Goal: Navigation & Orientation: Find specific page/section

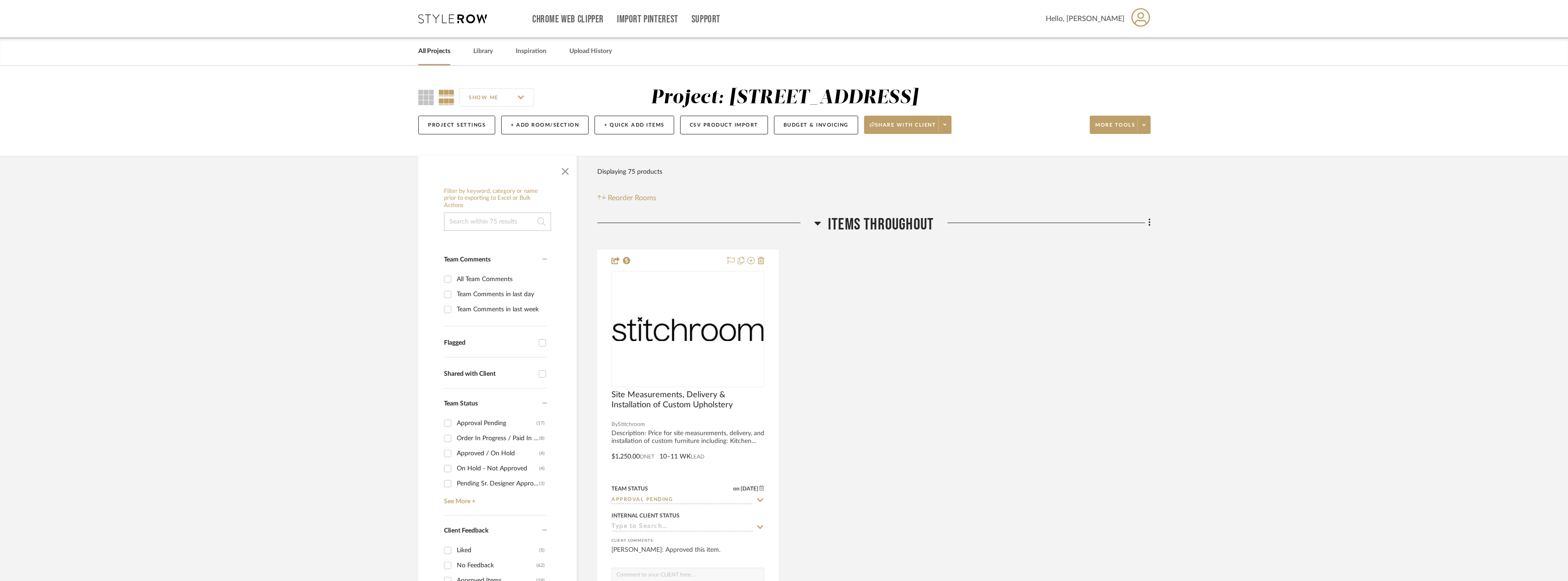
click at [816, 224] on icon at bounding box center [817, 223] width 6 height 3
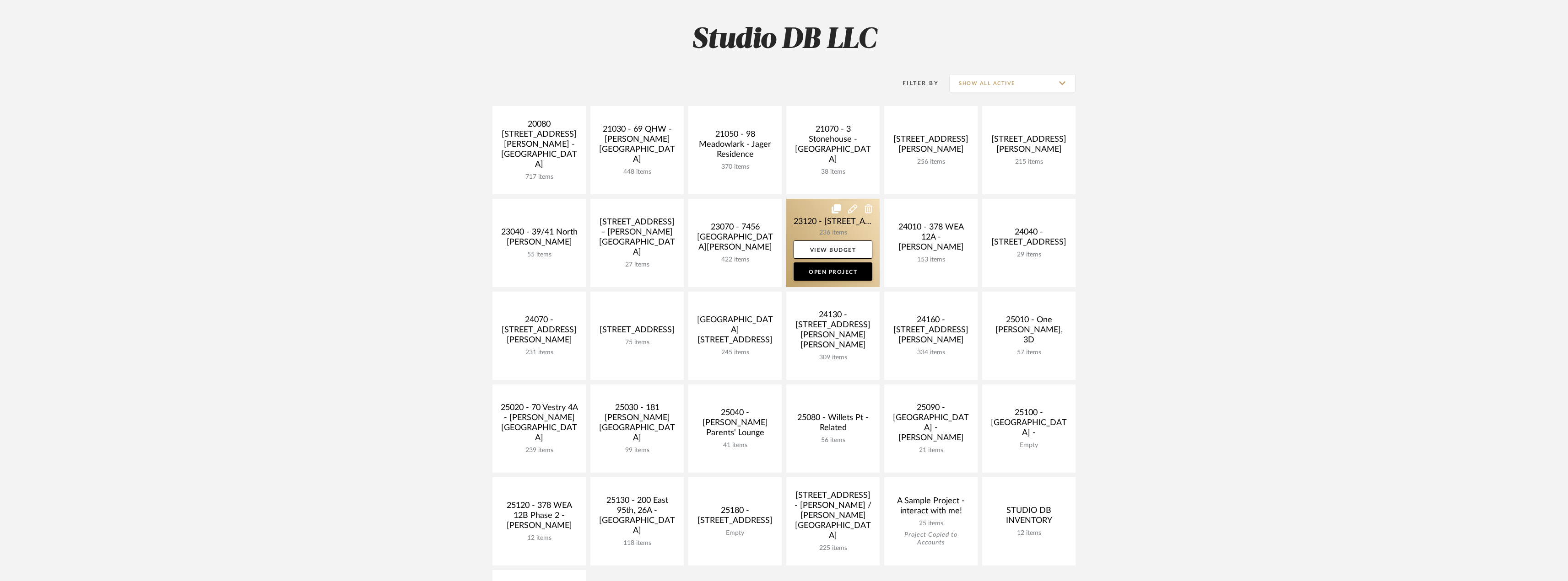
scroll to position [137, 0]
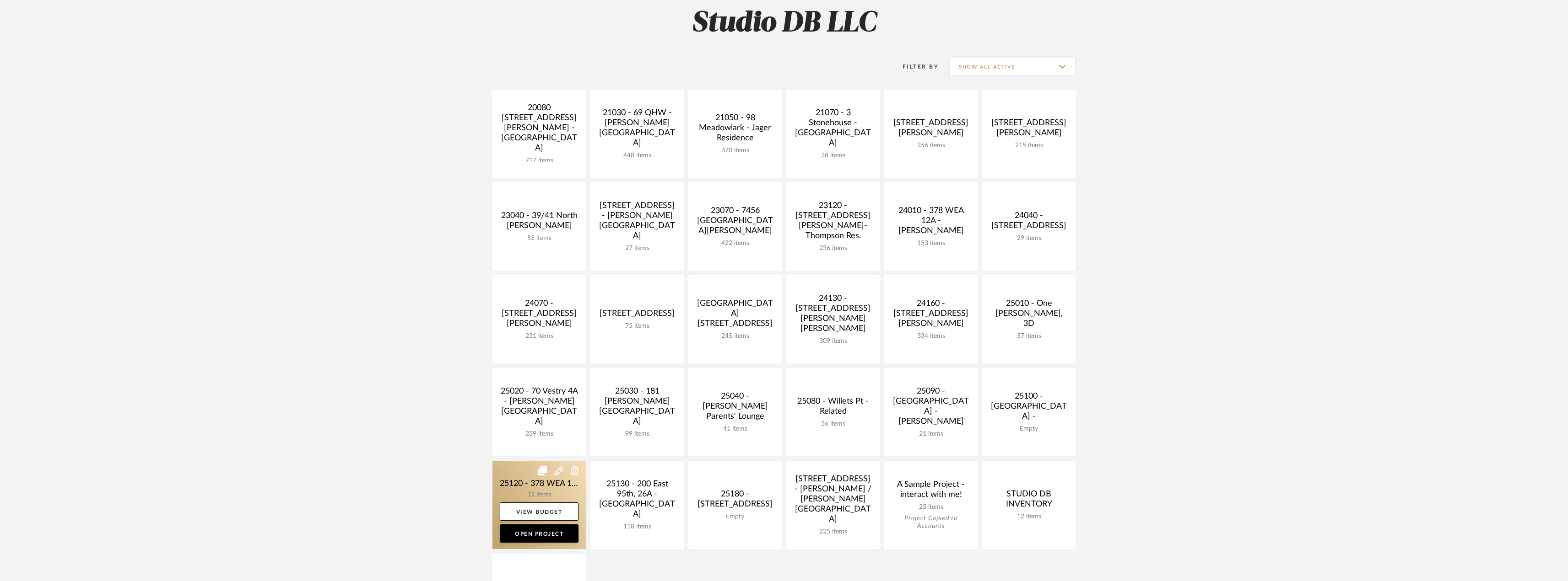
click at [554, 489] on link at bounding box center [539, 505] width 94 height 88
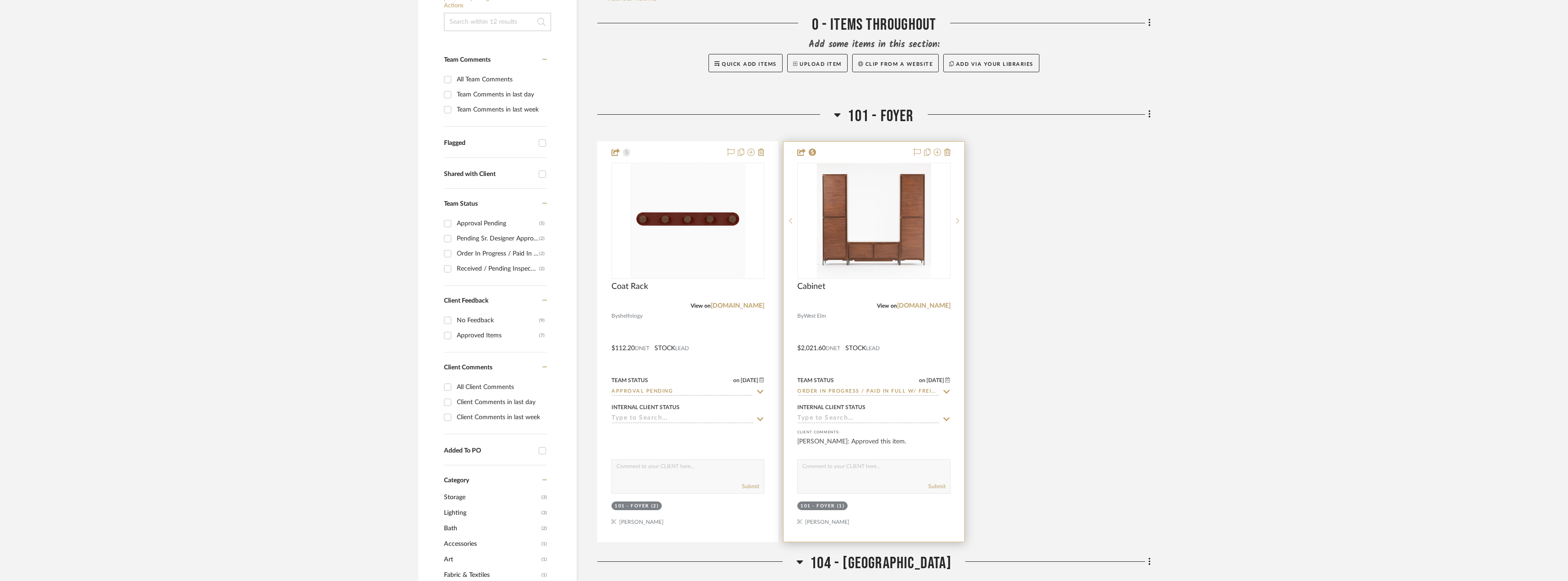
scroll to position [228, 0]
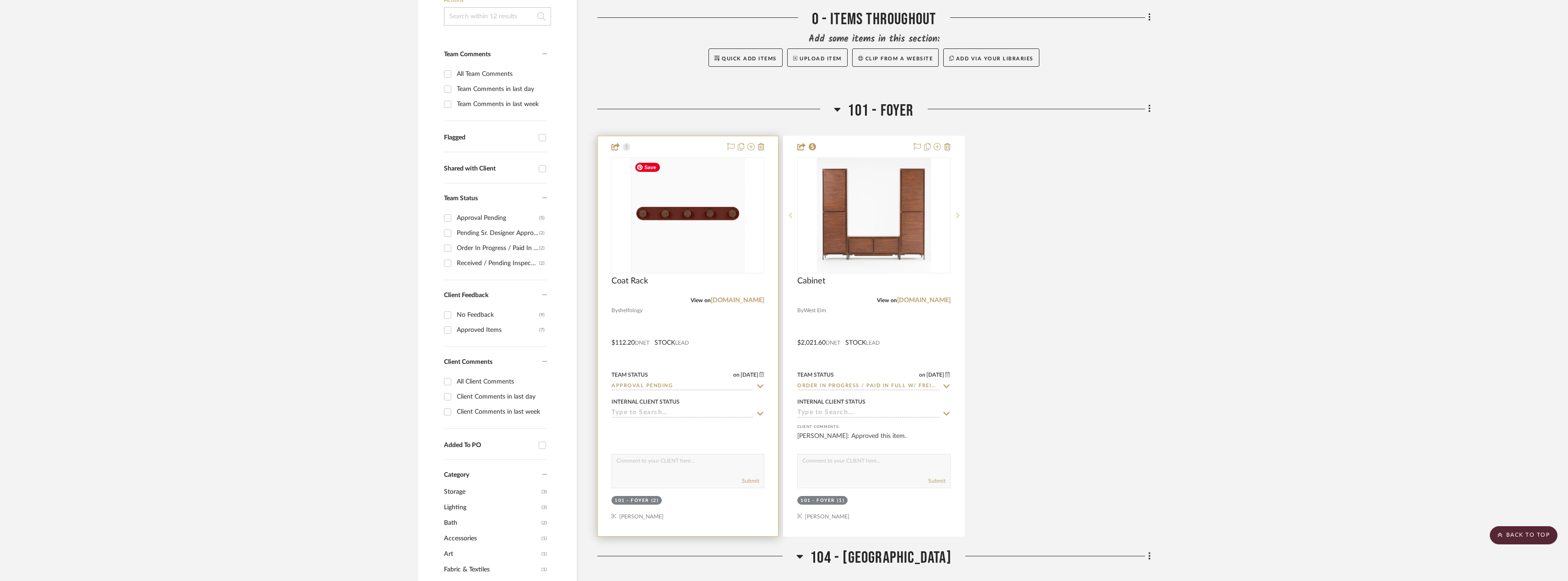
click at [0, 0] on img at bounding box center [0, 0] width 0 height 0
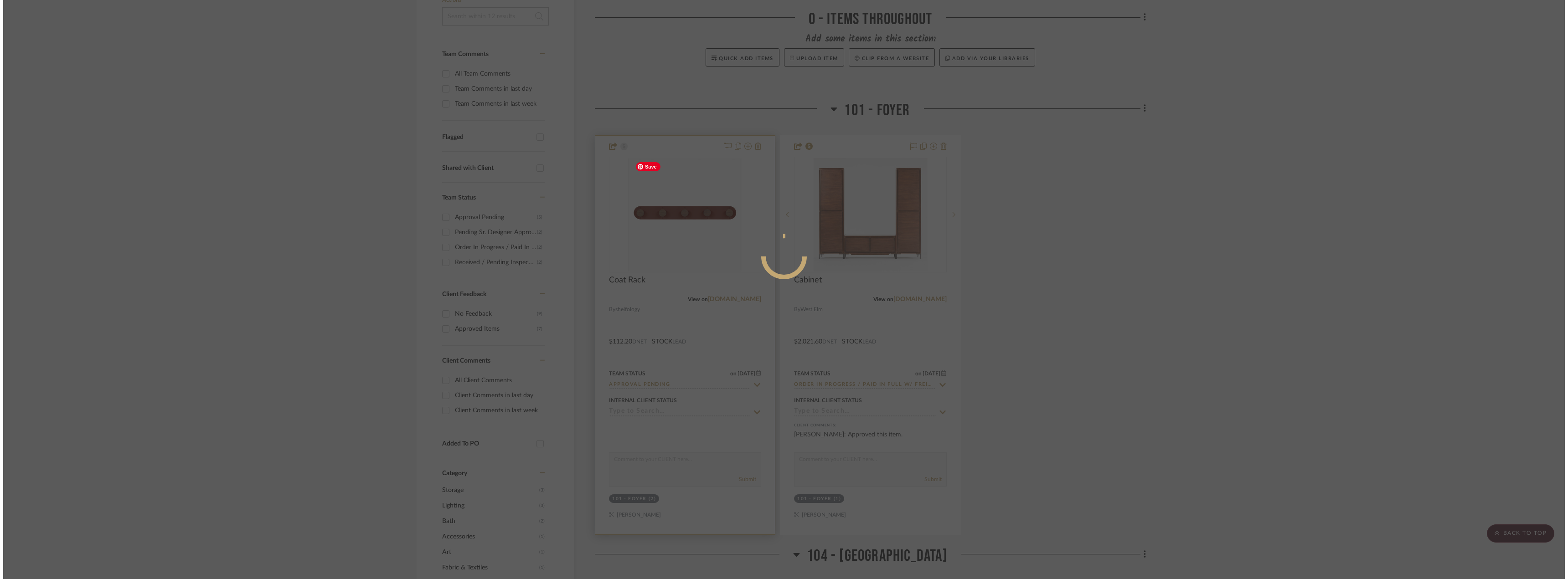
scroll to position [0, 0]
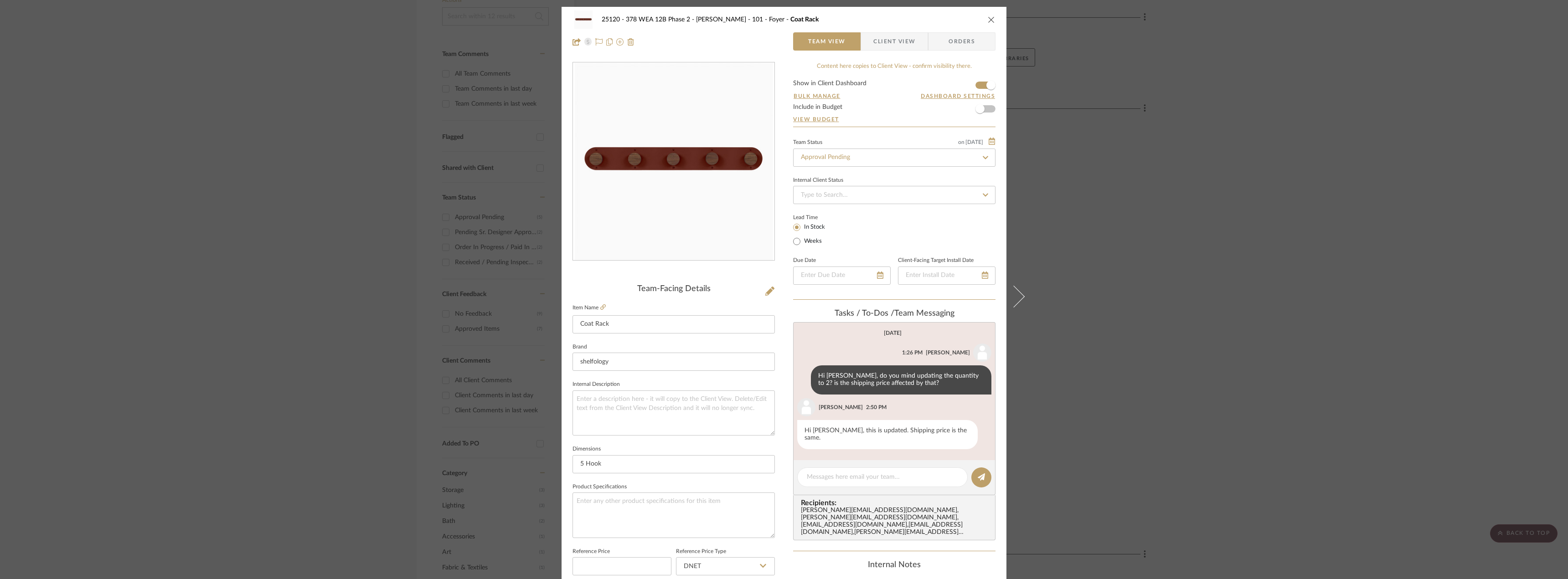
click at [883, 41] on span "Client View" at bounding box center [894, 41] width 42 height 18
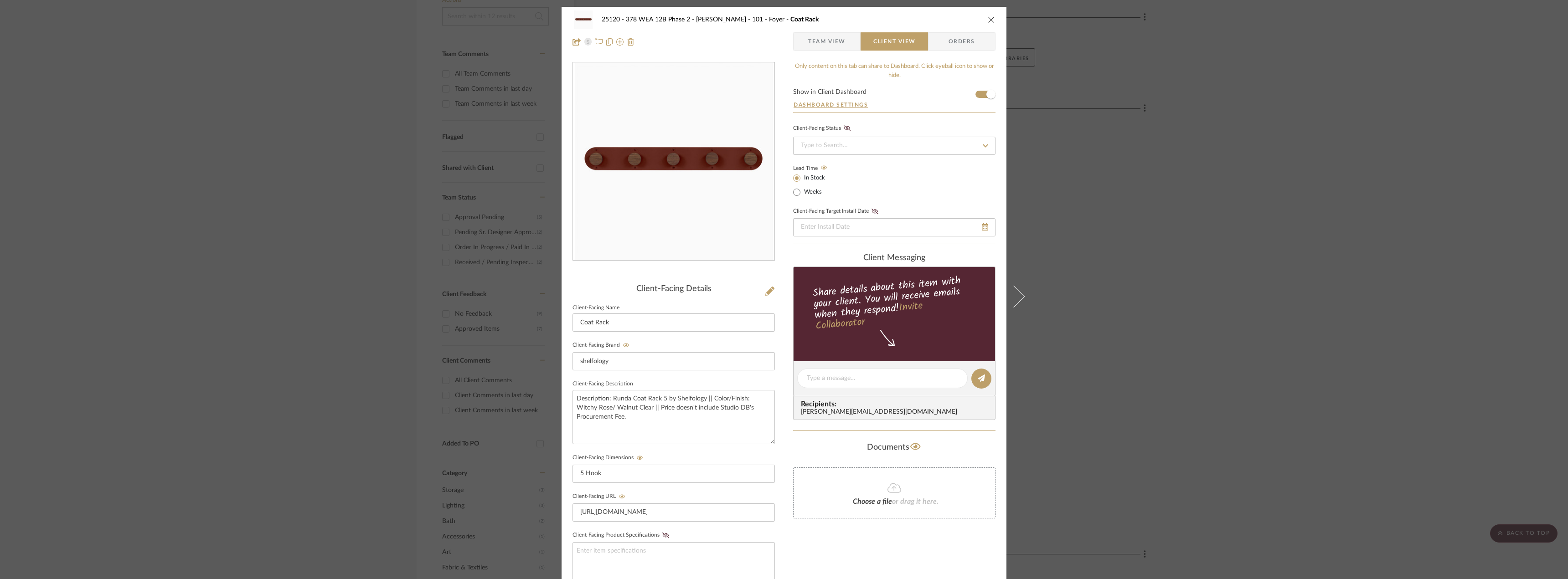
click at [1087, 281] on div "25120 - 378 WEA 12B Phase 2 - Mautner 101 - Foyer Coat Rack Team View Client Vi…" at bounding box center [784, 289] width 1568 height 579
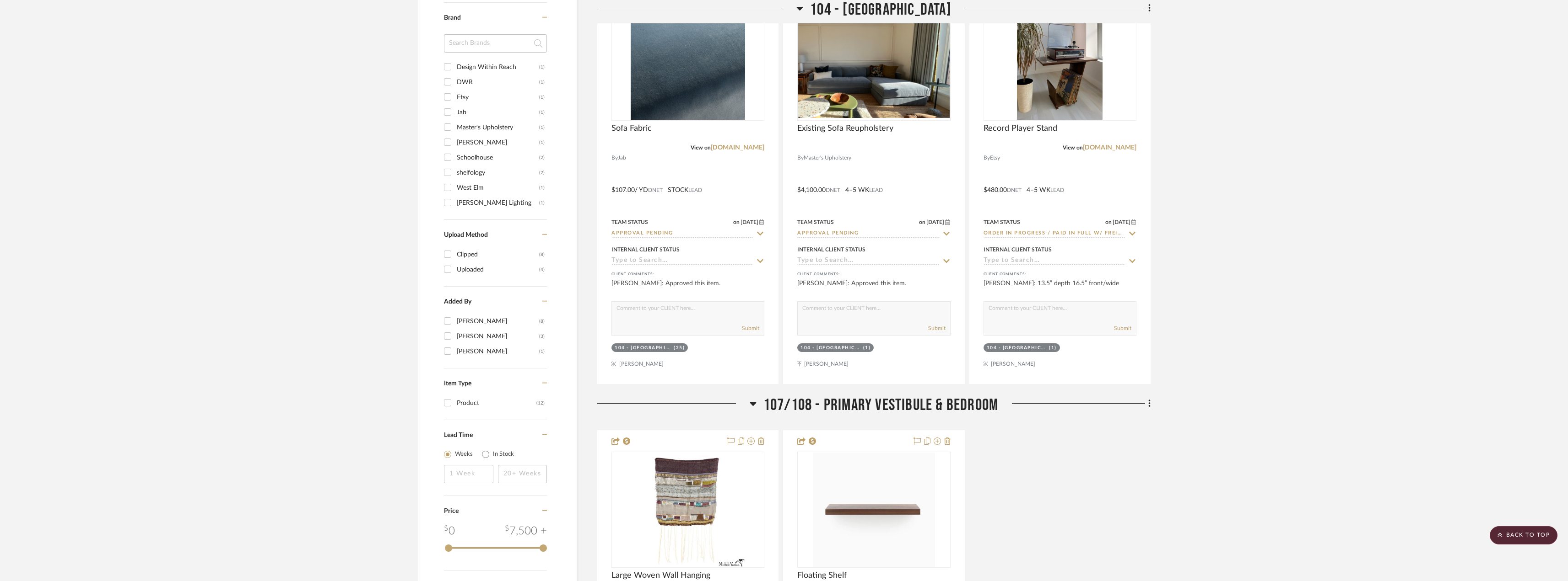
scroll to position [825, 0]
